Goal: Use online tool/utility: Use online tool/utility

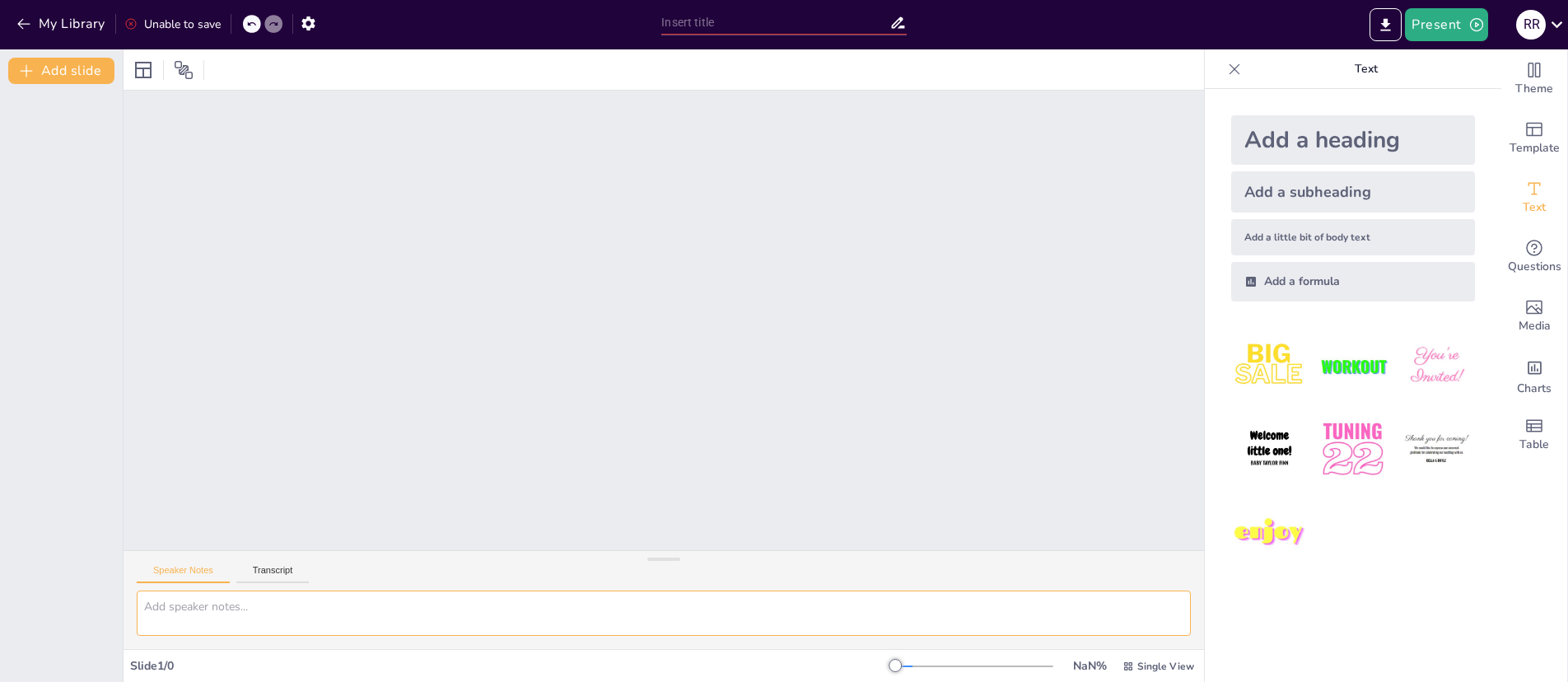
click at [356, 601] on textarea at bounding box center [663, 613] width 1054 height 45
click at [303, 31] on icon "button" at bounding box center [308, 23] width 17 height 17
click at [308, 28] on icon "button" at bounding box center [308, 23] width 13 height 14
click at [320, 29] on button "button" at bounding box center [309, 22] width 30 height 30
click at [316, 34] on button "button" at bounding box center [309, 22] width 30 height 30
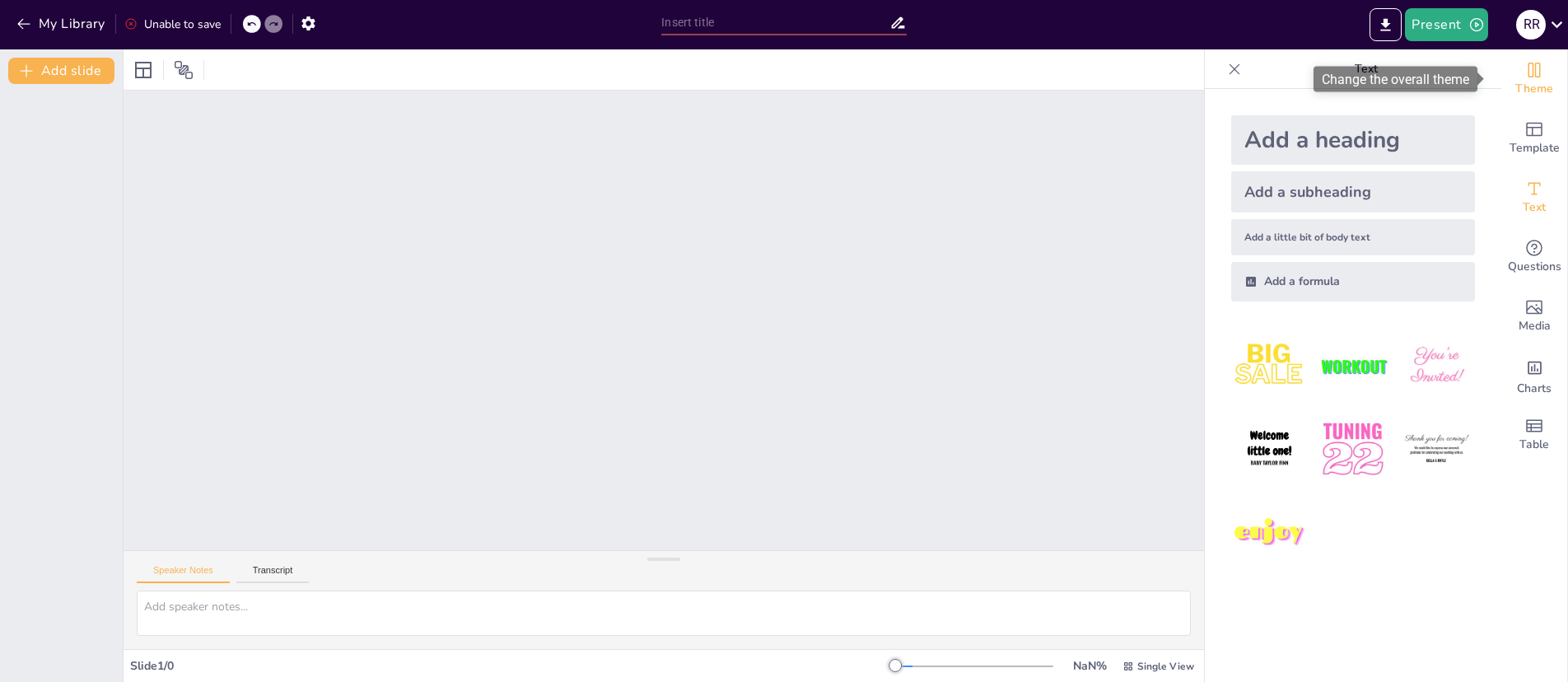
click at [1532, 88] on span "Theme" at bounding box center [1534, 89] width 38 height 18
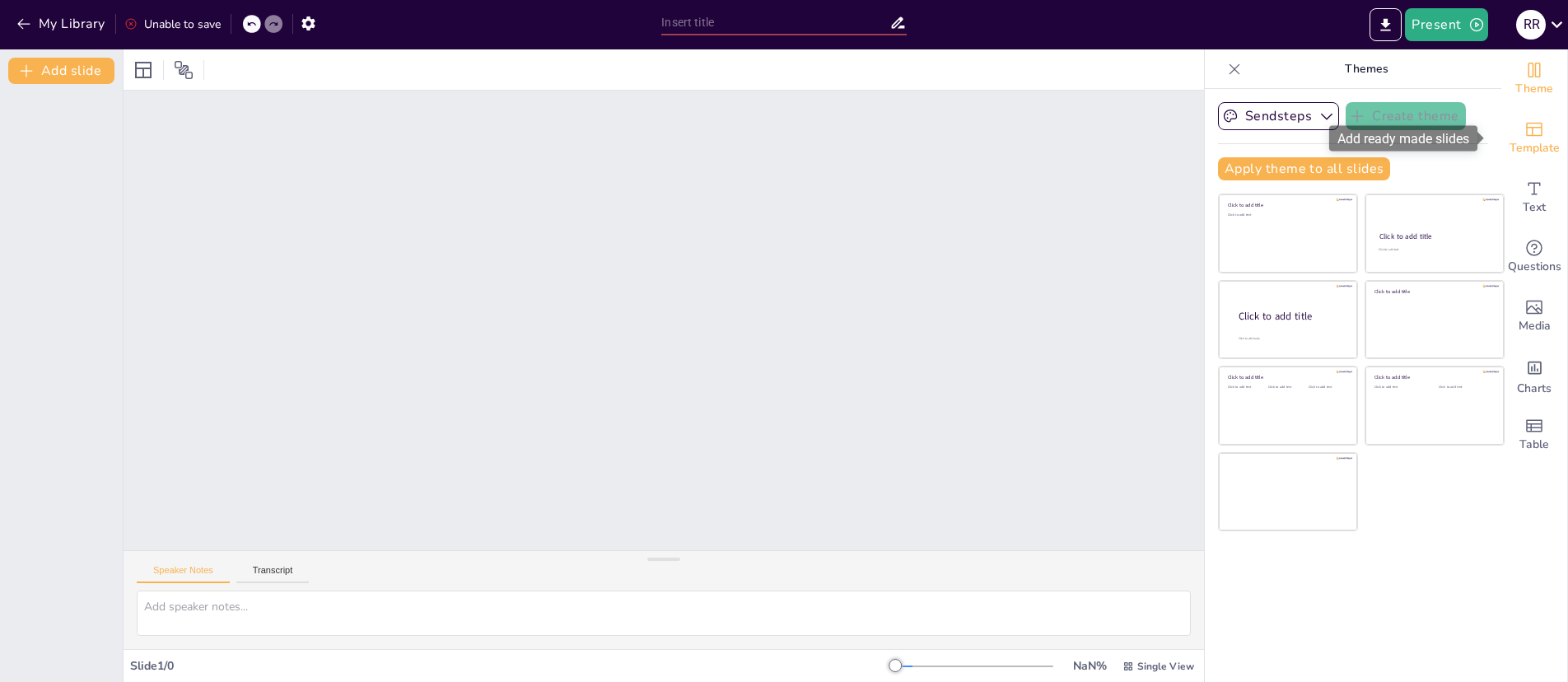
click at [1520, 145] on span "Template" at bounding box center [1535, 148] width 50 height 18
